Goal: Transaction & Acquisition: Purchase product/service

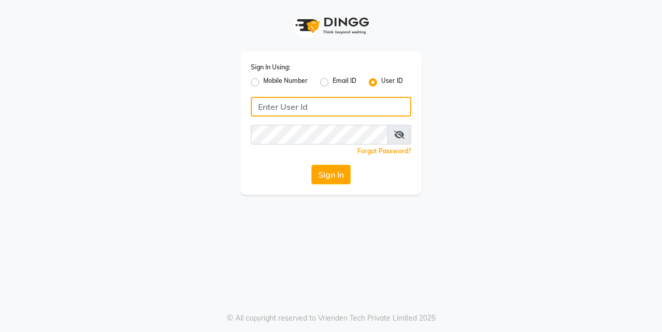
click at [308, 106] on input "Username" at bounding box center [331, 107] width 160 height 20
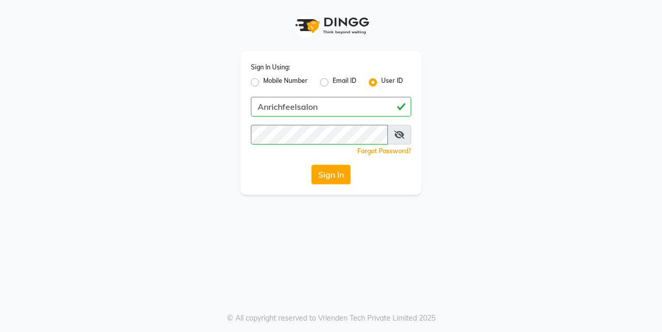
click at [395, 132] on icon at bounding box center [399, 134] width 10 height 8
click at [331, 170] on button "Sign In" at bounding box center [330, 175] width 39 height 20
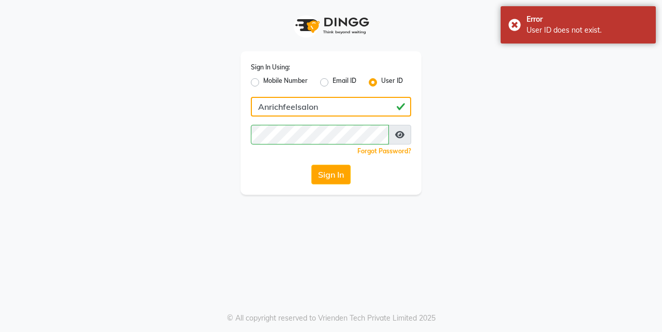
click at [299, 106] on input "Anrichfeelsalon" at bounding box center [331, 107] width 160 height 20
click at [295, 106] on input "Anrichfeelsalon" at bounding box center [331, 107] width 160 height 20
click at [297, 104] on input "Anrichfeelsalon" at bounding box center [331, 107] width 160 height 20
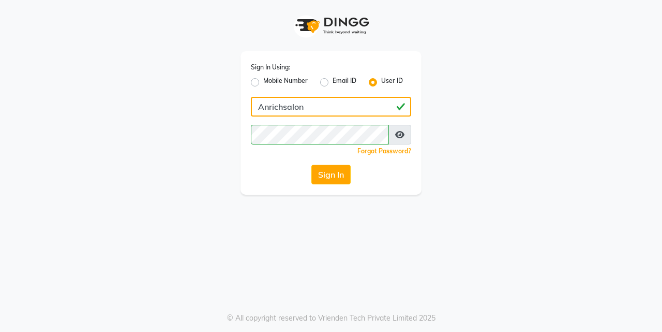
type input "Anrichsalon"
click at [335, 172] on button "Sign In" at bounding box center [330, 175] width 39 height 20
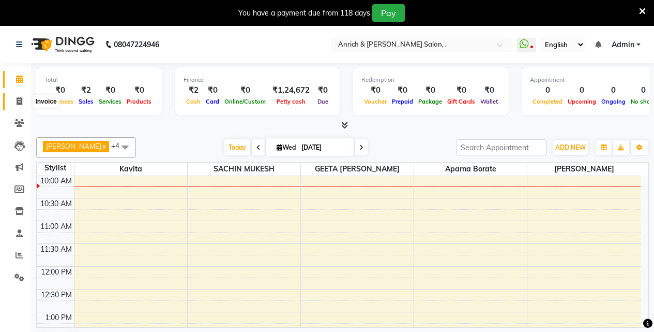
click at [24, 104] on span at bounding box center [19, 102] width 18 height 12
select select "service"
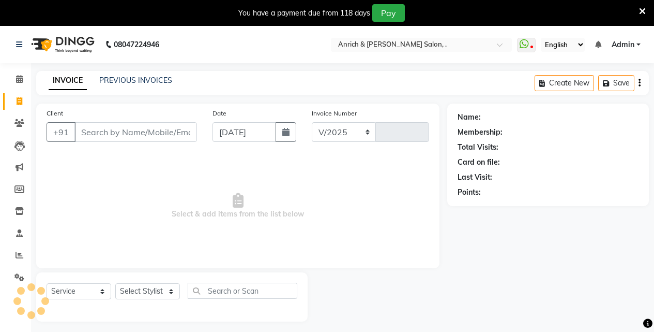
select select "5924"
type input "0807"
click at [130, 75] on div "PREVIOUS INVOICES" at bounding box center [135, 80] width 73 height 11
click at [130, 79] on link "PREVIOUS INVOICES" at bounding box center [135, 80] width 73 height 9
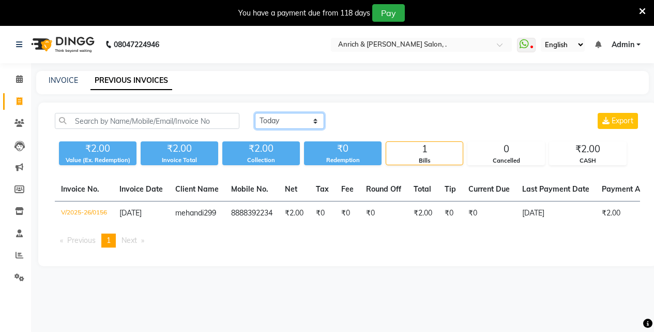
click at [272, 121] on select "[DATE] [DATE] Custom Range" at bounding box center [289, 121] width 69 height 16
click at [255, 113] on select "[DATE] [DATE] Custom Range" at bounding box center [289, 121] width 69 height 16
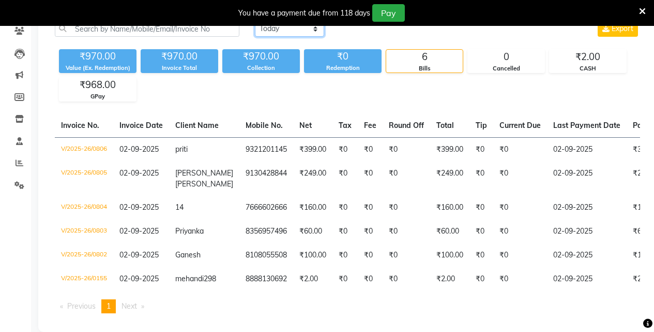
scroll to position [74, 0]
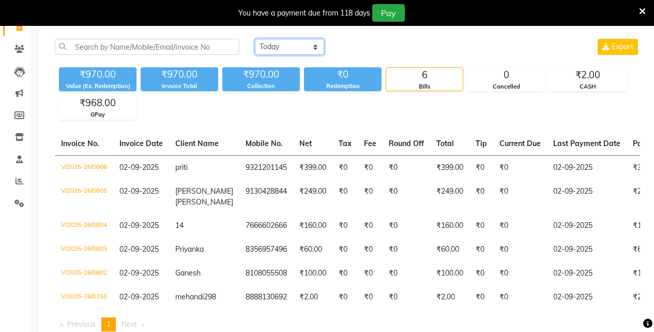
click at [311, 45] on select "[DATE] [DATE] Custom Range" at bounding box center [289, 47] width 69 height 16
select select "range"
click at [255, 39] on select "[DATE] [DATE] Custom Range" at bounding box center [289, 47] width 69 height 16
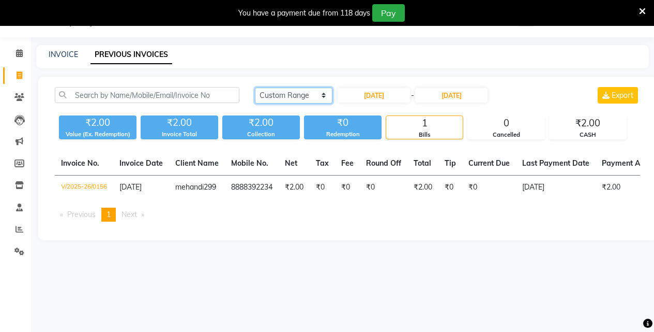
scroll to position [26, 0]
click at [362, 96] on input "[DATE]" at bounding box center [374, 95] width 72 height 14
select select "9"
select select "2025"
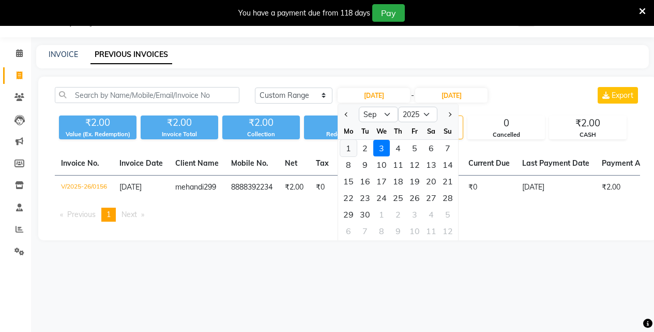
click at [348, 147] on div "1" at bounding box center [348, 148] width 17 height 17
type input "01-09-2025"
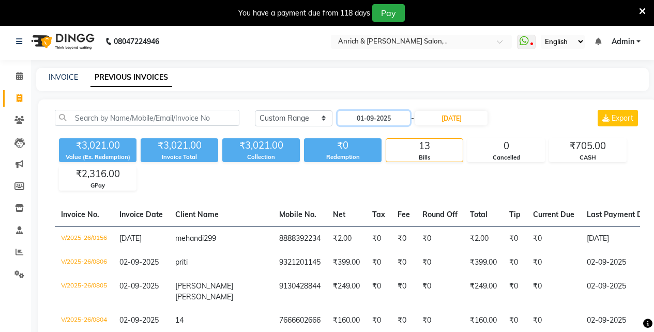
scroll to position [0, 0]
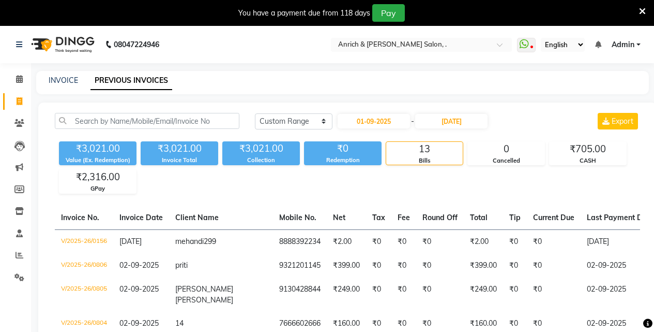
click at [27, 108] on link "Invoice" at bounding box center [15, 101] width 25 height 17
select select "5924"
select select "service"
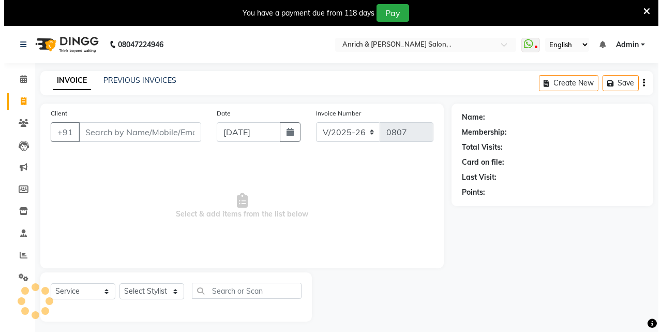
scroll to position [26, 0]
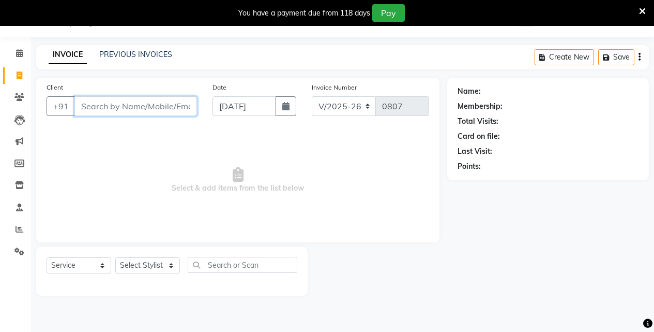
click at [175, 98] on input "Client" at bounding box center [135, 106] width 123 height 20
click at [172, 100] on input "Client" at bounding box center [135, 106] width 123 height 20
type input "9820307907"
click at [188, 110] on span "Add Client" at bounding box center [170, 106] width 41 height 10
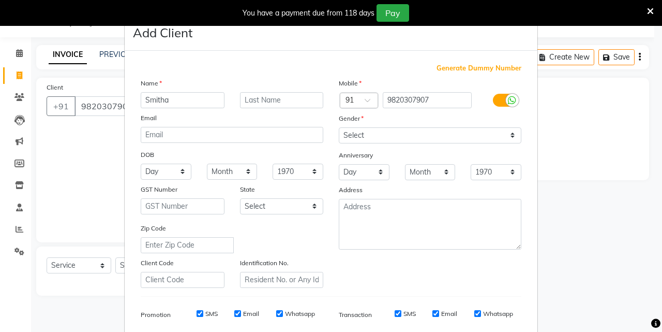
type input "Smitha"
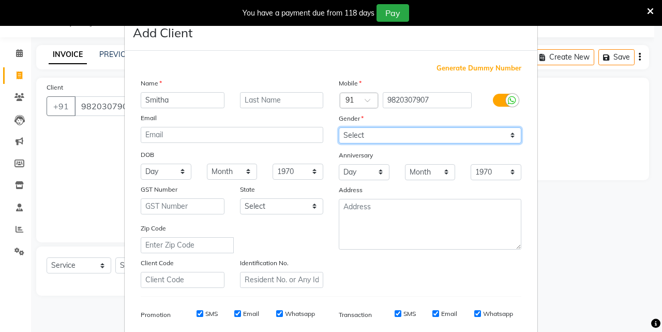
click at [389, 140] on select "Select [DEMOGRAPHIC_DATA] [DEMOGRAPHIC_DATA] Other Prefer Not To Say" at bounding box center [430, 135] width 183 height 16
select select "[DEMOGRAPHIC_DATA]"
click at [339, 127] on select "Select [DEMOGRAPHIC_DATA] [DEMOGRAPHIC_DATA] Other Prefer Not To Say" at bounding box center [430, 135] width 183 height 16
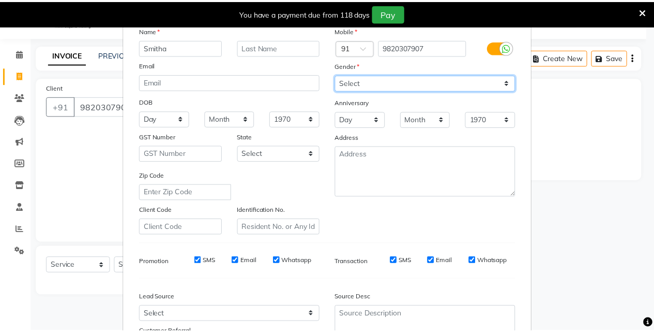
scroll to position [146, 0]
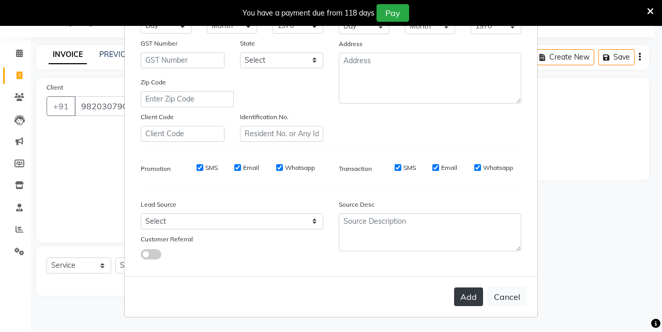
click at [464, 304] on button "Add" at bounding box center [468, 296] width 29 height 19
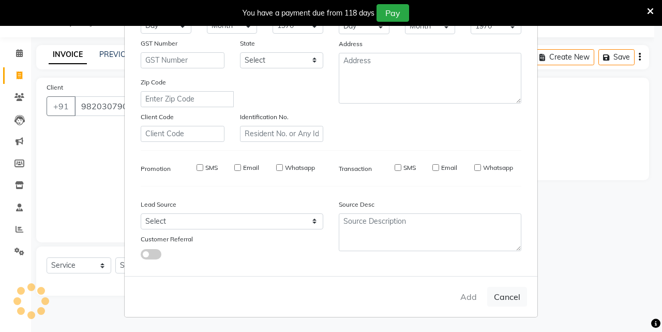
select select
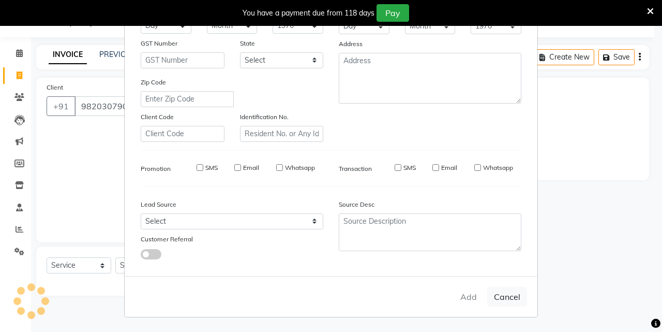
select select
checkbox input "false"
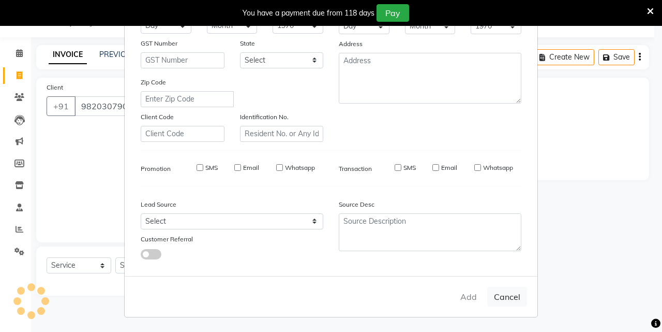
checkbox input "false"
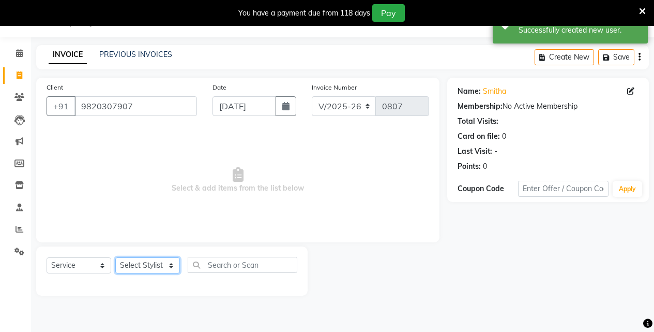
click at [172, 265] on select "Select Stylist [PERSON_NAME] Aparna borate GEETA [PERSON_NAME] [PERSON_NAME] SA…" at bounding box center [147, 265] width 65 height 16
select select "88948"
click at [115, 257] on select "Select Stylist [PERSON_NAME] Aparna borate GEETA [PERSON_NAME] [PERSON_NAME] SA…" at bounding box center [147, 265] width 65 height 16
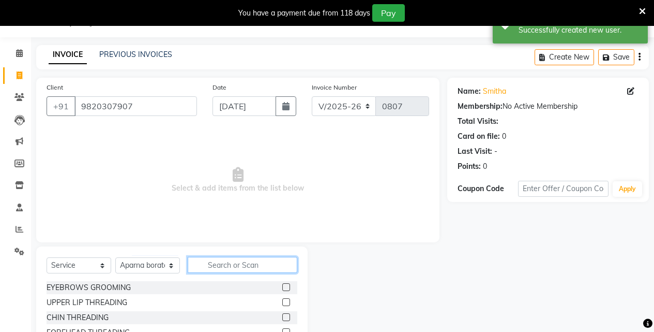
click at [233, 272] on input "text" at bounding box center [243, 265] width 110 height 16
click at [282, 285] on label at bounding box center [286, 287] width 8 height 8
click at [282, 285] on input "checkbox" at bounding box center [285, 287] width 7 height 7
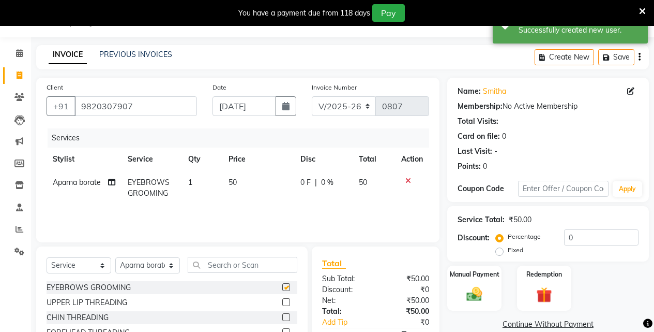
checkbox input "false"
drag, startPoint x: 279, startPoint y: 303, endPoint x: 270, endPoint y: 296, distance: 11.5
click at [282, 303] on label at bounding box center [286, 302] width 8 height 8
click at [282, 303] on input "checkbox" at bounding box center [285, 302] width 7 height 7
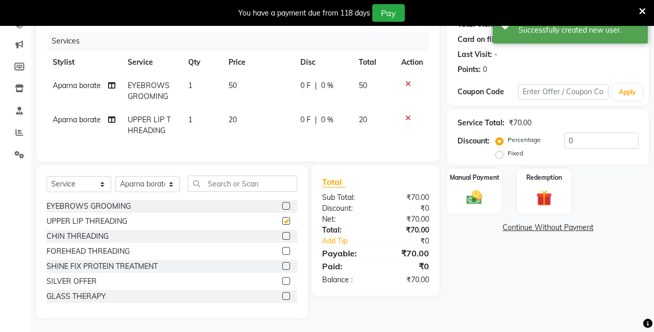
checkbox input "false"
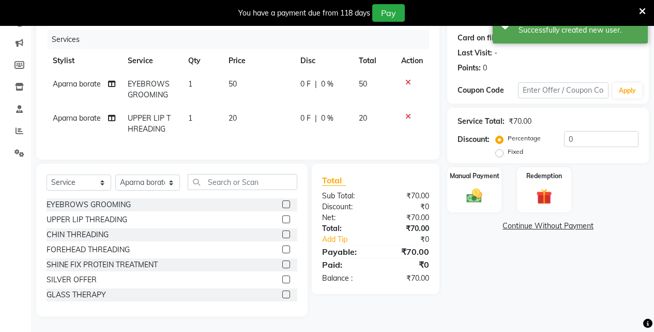
click at [282, 250] on label at bounding box center [286, 249] width 8 height 8
click at [282, 250] on input "checkbox" at bounding box center [285, 249] width 7 height 7
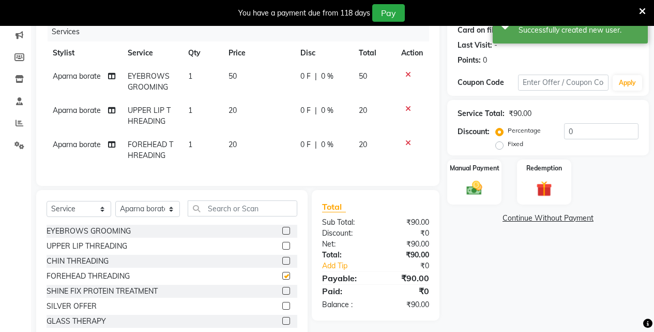
checkbox input "false"
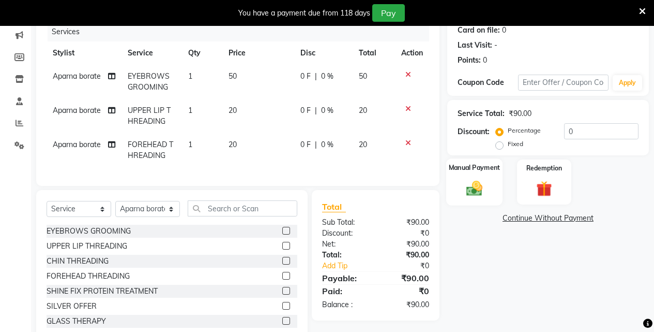
click at [484, 191] on img at bounding box center [474, 187] width 26 height 19
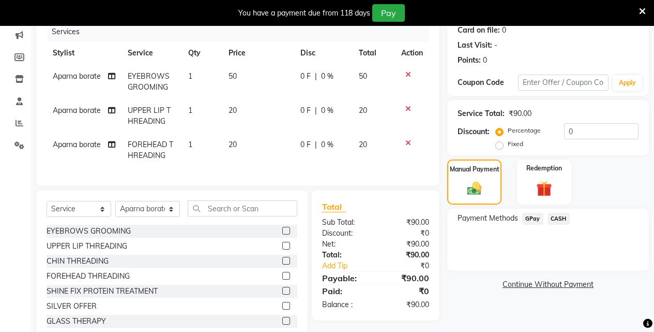
click at [553, 216] on span "CASH" at bounding box center [559, 219] width 22 height 12
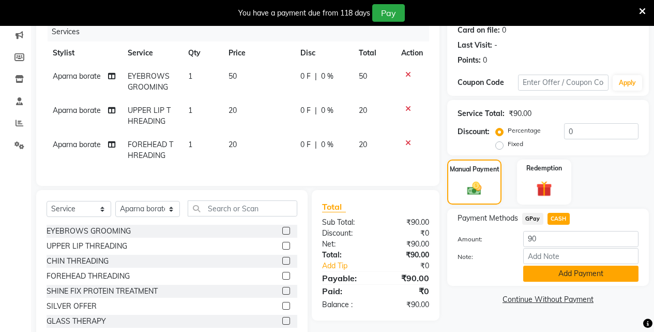
click at [564, 270] on button "Add Payment" at bounding box center [581, 273] width 115 height 16
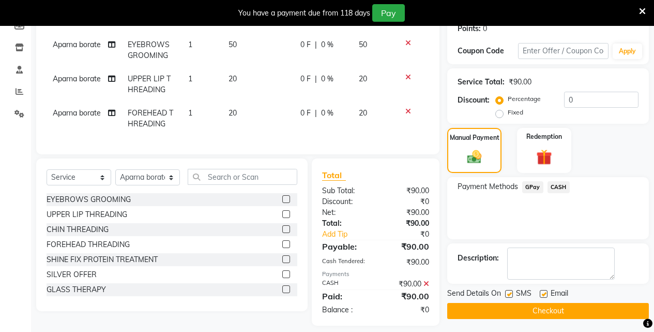
scroll to position [181, 0]
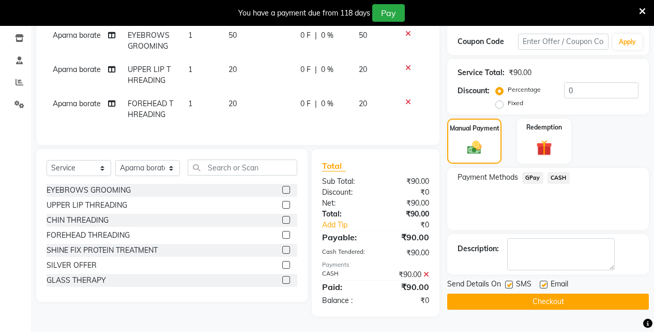
click at [548, 294] on button "Checkout" at bounding box center [548, 301] width 202 height 16
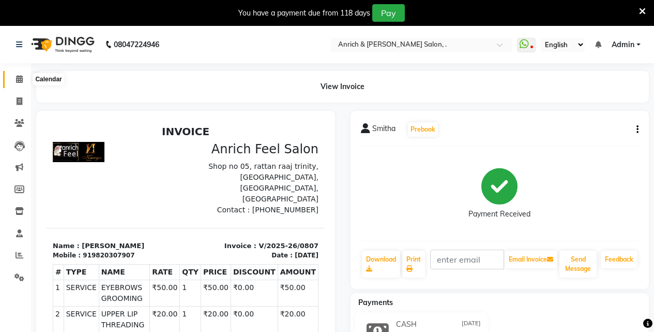
click at [14, 79] on span at bounding box center [19, 79] width 18 height 12
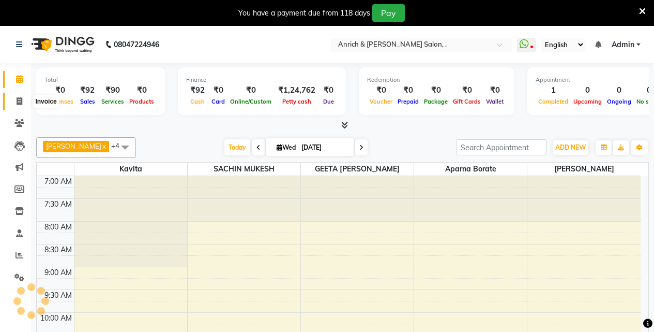
click at [17, 99] on icon at bounding box center [20, 101] width 6 height 8
select select "service"
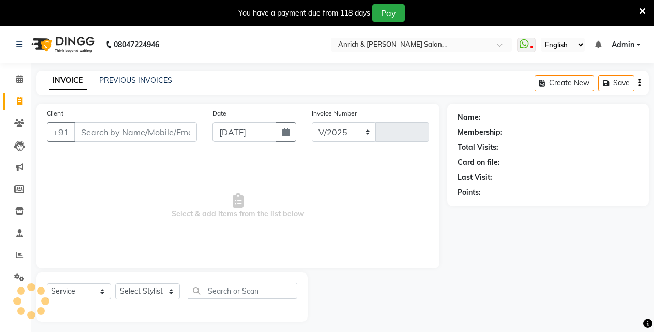
select select "5924"
type input "0808"
click at [167, 79] on link "PREVIOUS INVOICES" at bounding box center [135, 80] width 73 height 9
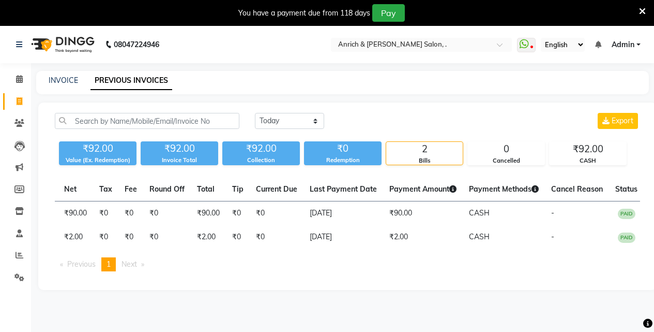
scroll to position [0, 229]
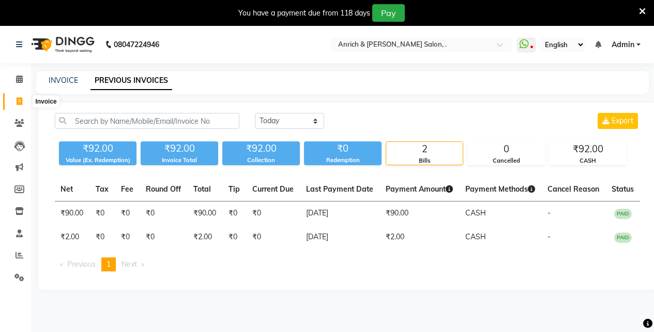
click at [18, 98] on icon at bounding box center [20, 101] width 6 height 8
select select "5924"
select select "service"
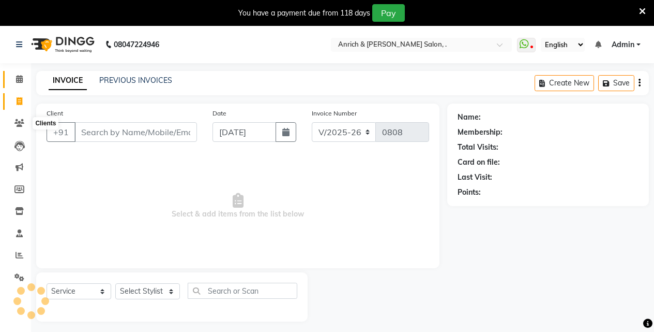
scroll to position [26, 0]
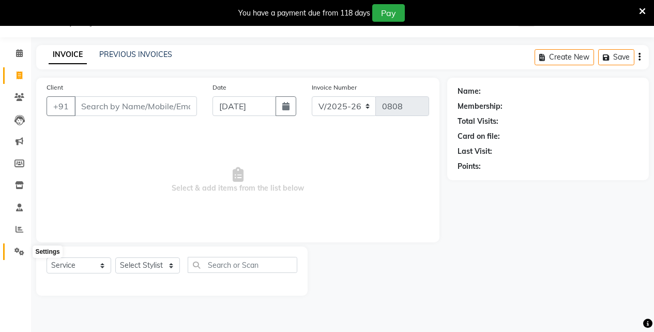
click at [17, 252] on icon at bounding box center [19, 251] width 10 height 8
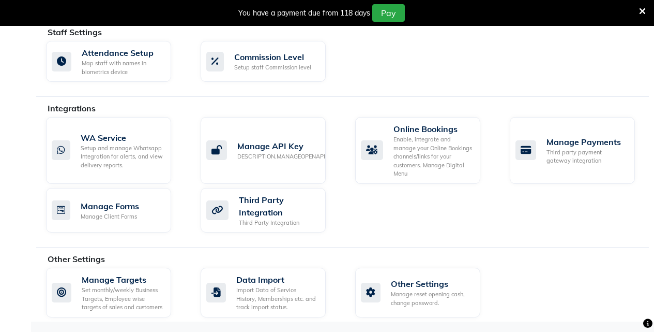
scroll to position [625, 0]
click at [151, 151] on div "Setup and manage Whatsapp Integration for alerts, and view delivery reports." at bounding box center [122, 156] width 82 height 26
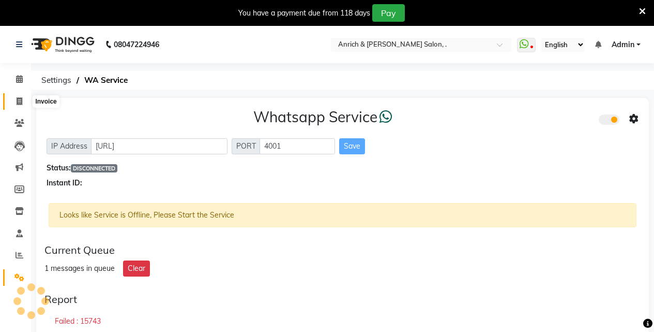
click at [24, 105] on span at bounding box center [19, 102] width 18 height 12
select select "5924"
select select "service"
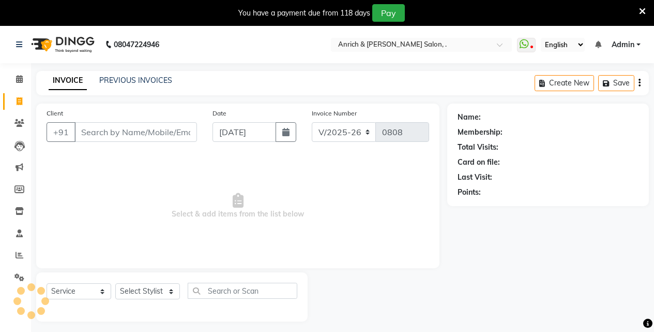
scroll to position [26, 0]
